Goal: Find specific page/section: Find specific page/section

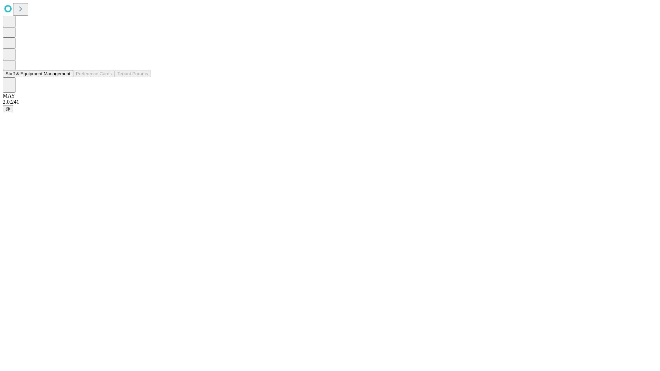
click at [66, 77] on button "Staff & Equipment Management" at bounding box center [38, 73] width 70 height 7
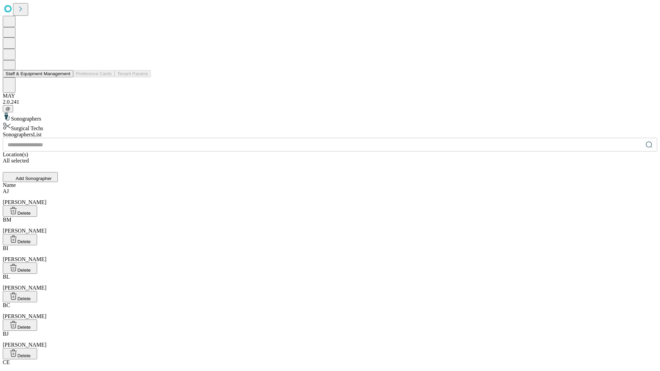
click at [66, 77] on button "Staff & Equipment Management" at bounding box center [38, 73] width 70 height 7
